Goal: Task Accomplishment & Management: Complete application form

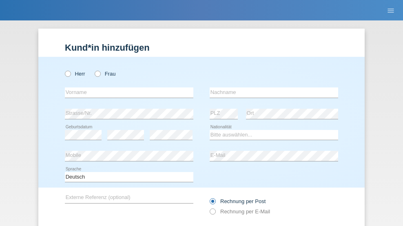
radio input "true"
click at [126, 87] on input "text" at bounding box center [129, 92] width 129 height 10
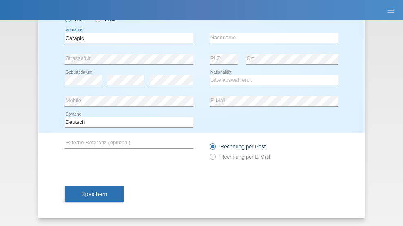
type input "Carapic"
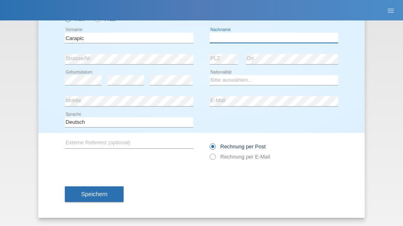
click at [271, 38] on input "text" at bounding box center [274, 38] width 129 height 10
type input "Nikica"
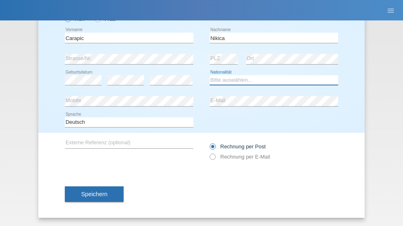
select select "HR"
select select "C"
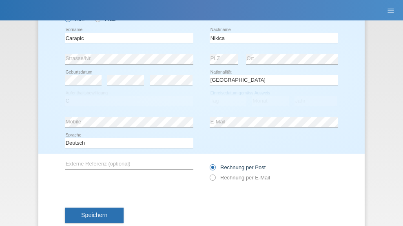
select select "01"
select select "09"
select select "2021"
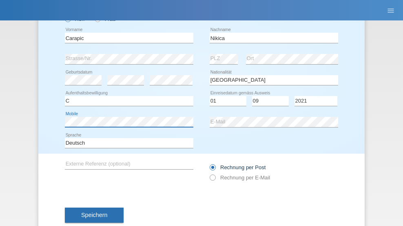
scroll to position [75, 0]
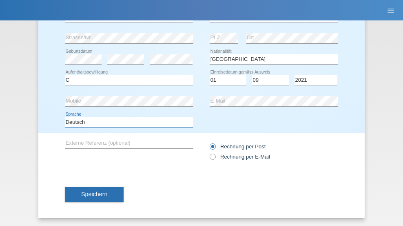
select select "en"
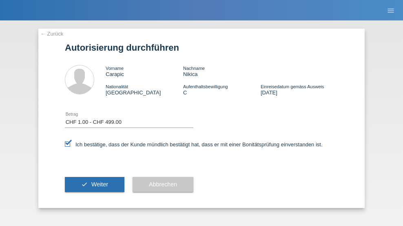
select select "1"
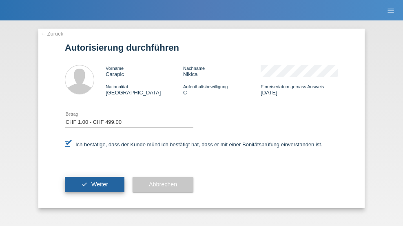
click at [95, 184] on span "Weiter" at bounding box center [99, 184] width 17 height 7
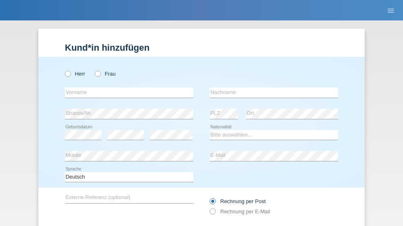
radio input "true"
click at [126, 87] on input "text" at bounding box center [129, 92] width 129 height 10
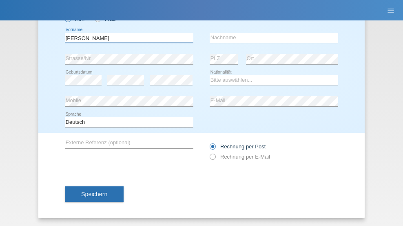
type input "Demetrio"
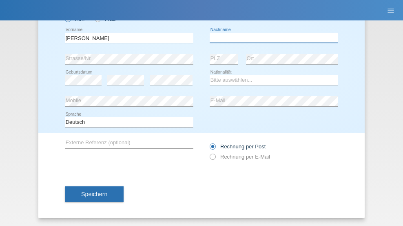
click at [271, 38] on input "text" at bounding box center [274, 38] width 129 height 10
type input "Bifano"
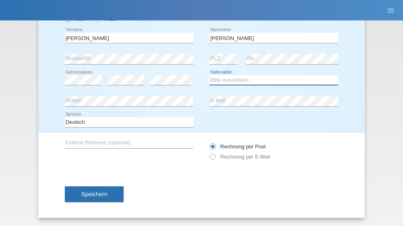
select select "IT"
select select "C"
select select "22"
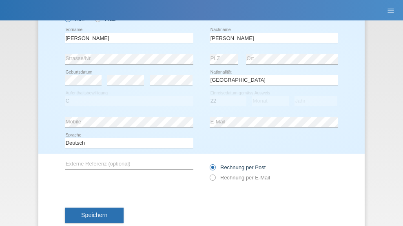
select select "02"
select select "2019"
